Goal: Task Accomplishment & Management: Manage account settings

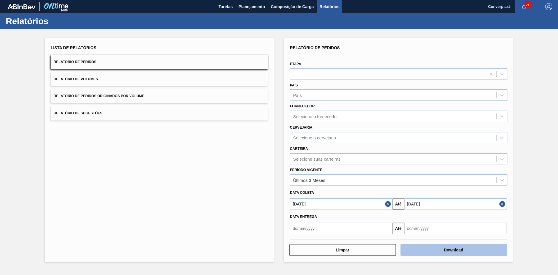
click at [447, 249] on button "Download" at bounding box center [453, 250] width 106 height 12
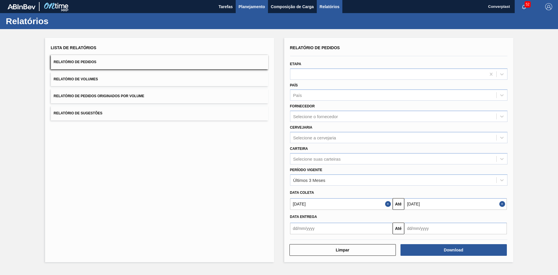
click at [255, 5] on span "Planejamento" at bounding box center [252, 6] width 26 height 7
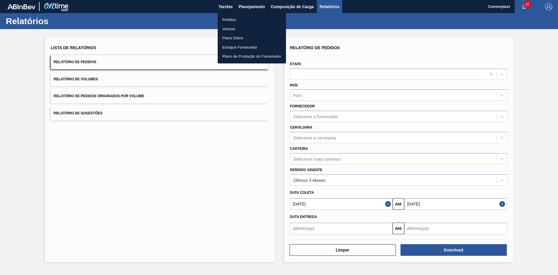
click at [240, 18] on li "Pedidos" at bounding box center [252, 19] width 68 height 9
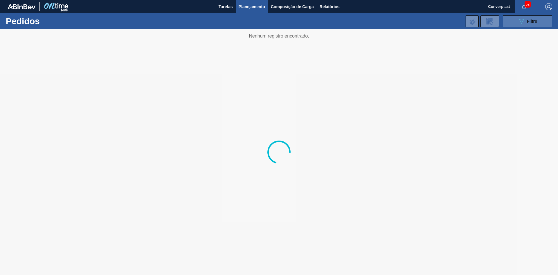
click at [524, 22] on icon "089F7B8B-B2A5-4AFE-B5C0-19BA573D28AC" at bounding box center [521, 21] width 7 height 7
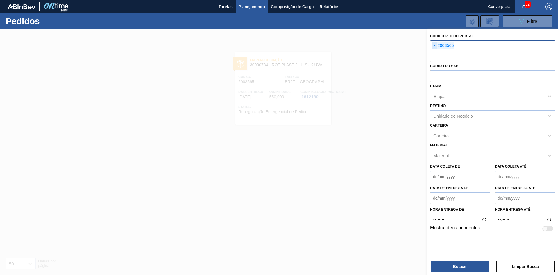
click at [434, 44] on span "×" at bounding box center [435, 45] width 6 height 7
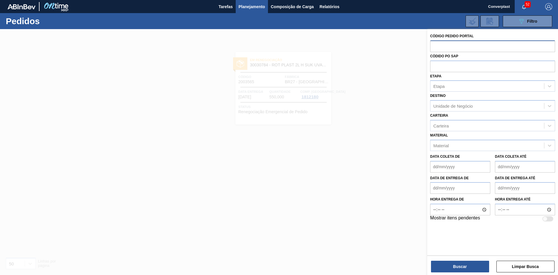
paste input "2013809"
type input "2013809"
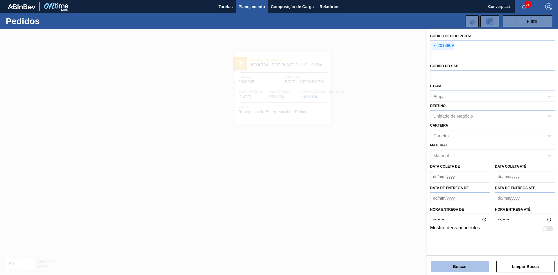
click at [463, 265] on button "Buscar" at bounding box center [460, 266] width 58 height 12
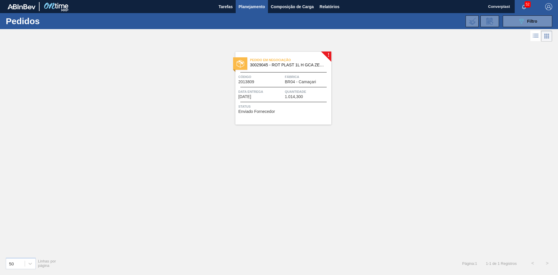
click at [320, 106] on span "Status" at bounding box center [284, 106] width 92 height 6
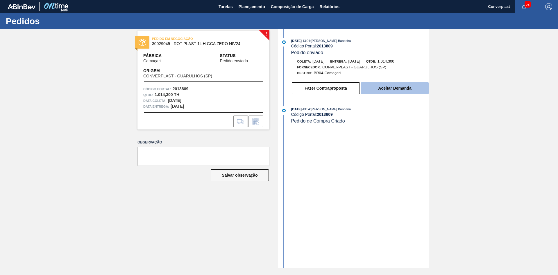
click at [377, 88] on button "Aceitar Demanda" at bounding box center [395, 88] width 68 height 12
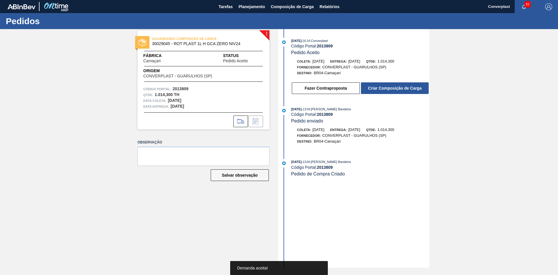
click at [377, 88] on button "Criar Composição de Carga" at bounding box center [395, 88] width 68 height 12
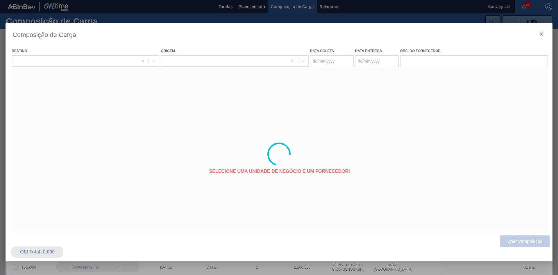
type coleta "[DATE]"
type entrega "[DATE]"
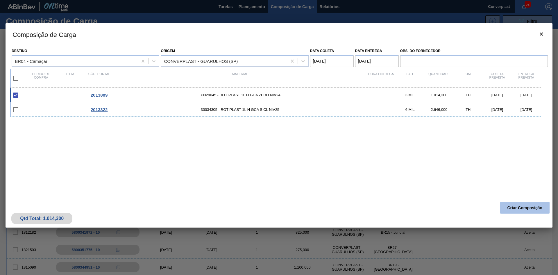
click at [533, 210] on button "Criar Composição" at bounding box center [524, 208] width 49 height 12
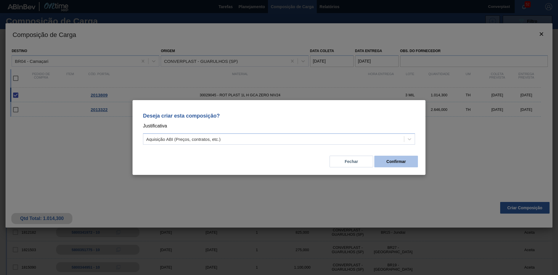
click at [399, 161] on button "Confirmar" at bounding box center [396, 161] width 44 height 12
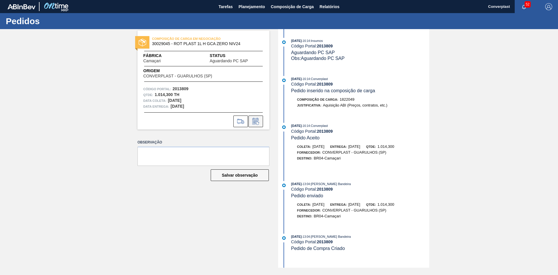
click at [258, 121] on icon at bounding box center [255, 121] width 9 height 7
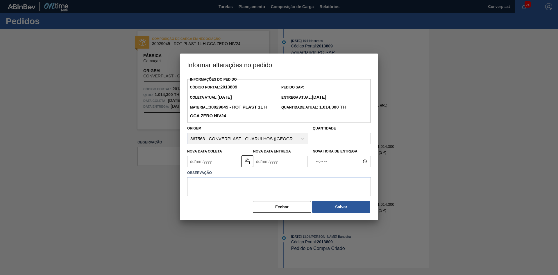
click at [327, 140] on input "text" at bounding box center [342, 138] width 58 height 12
type input "834"
click at [253, 190] on textarea at bounding box center [279, 186] width 184 height 19
type textarea "ajuste quantidade"
click at [263, 156] on div "Nova Data Entrega" at bounding box center [280, 157] width 54 height 20
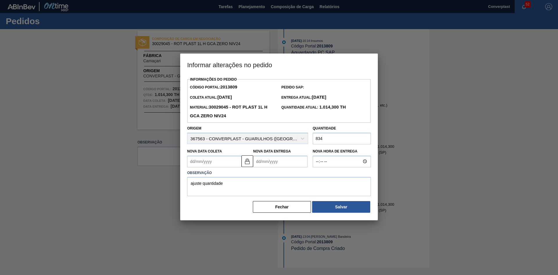
click at [263, 160] on Entrega2013809 "Nova Data Entrega" at bounding box center [280, 161] width 54 height 12
type Coleta2013809 "[DATE]"
type Entrega2013809 "0"
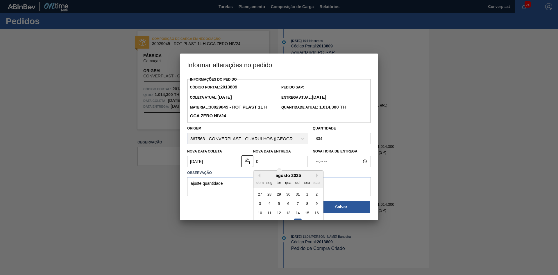
type Coleta2013809 "[DATE]"
type Entrega2013809 "04/0"
type Coleta2013809 "[DATE]"
click at [298, 195] on div "4" at bounding box center [298, 194] width 8 height 8
type Entrega2013809 "[DATE]"
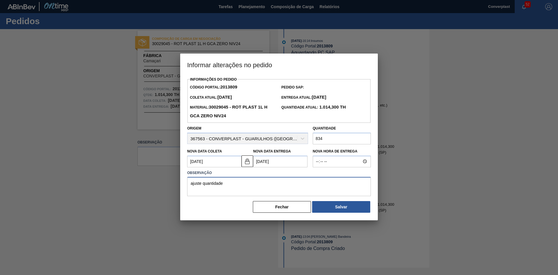
click at [286, 188] on textarea "ajuste quantidade" at bounding box center [279, 186] width 184 height 19
type textarea "ajuste quantidade e data"
click at [331, 210] on button "Salvar" at bounding box center [341, 207] width 58 height 12
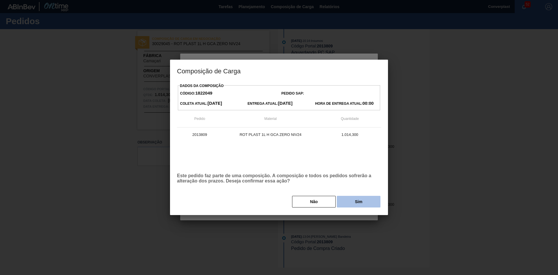
click at [344, 202] on button "Sim" at bounding box center [359, 202] width 44 height 12
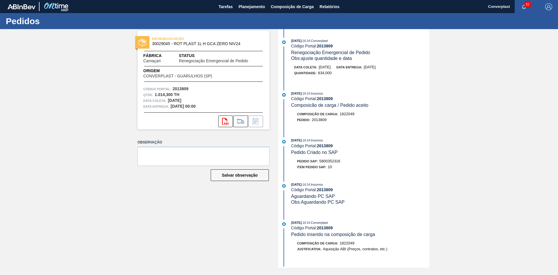
scroll to position [58, 0]
click at [321, 160] on span "5800352316" at bounding box center [329, 161] width 21 height 4
copy span "5800352316"
